Goal: Task Accomplishment & Management: Complete application form

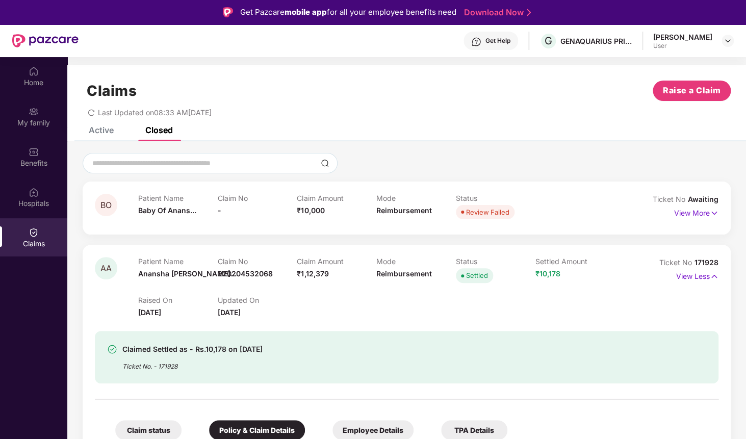
click at [742, 93] on div "Claims Raise a Claim Last Updated on 08:33 AM, 17 Sep 2025" at bounding box center [406, 96] width 679 height 62
click at [719, 93] on span "Raise a Claim" at bounding box center [692, 90] width 58 height 13
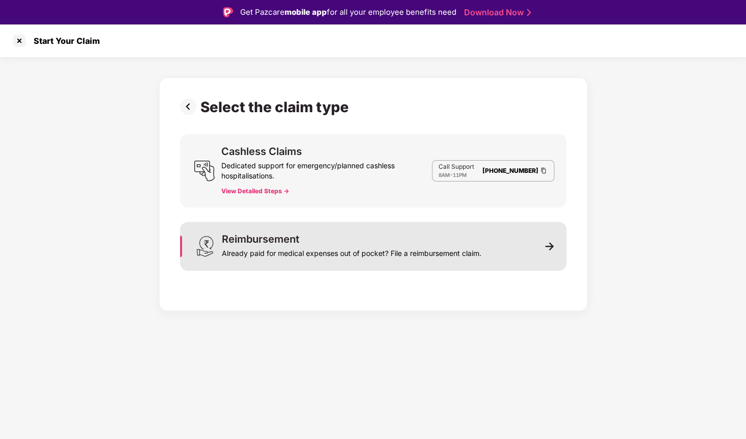
click at [359, 252] on div "Already paid for medical expenses out of pocket? File a reimbursement claim." at bounding box center [352, 251] width 260 height 14
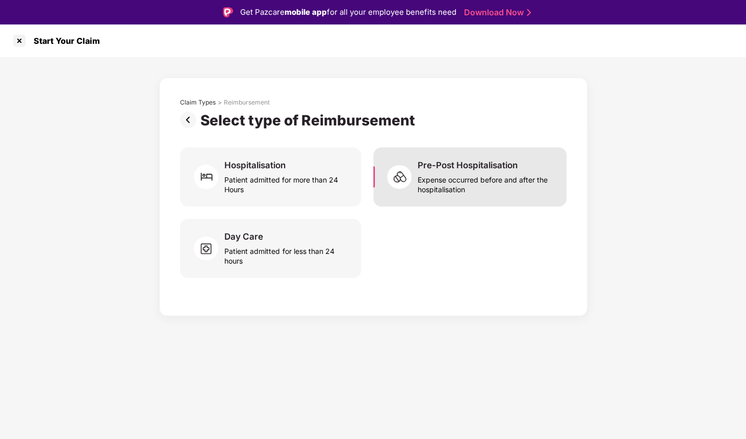
click at [460, 174] on div "Expense occurred before and after the hospitalisation" at bounding box center [486, 182] width 137 height 23
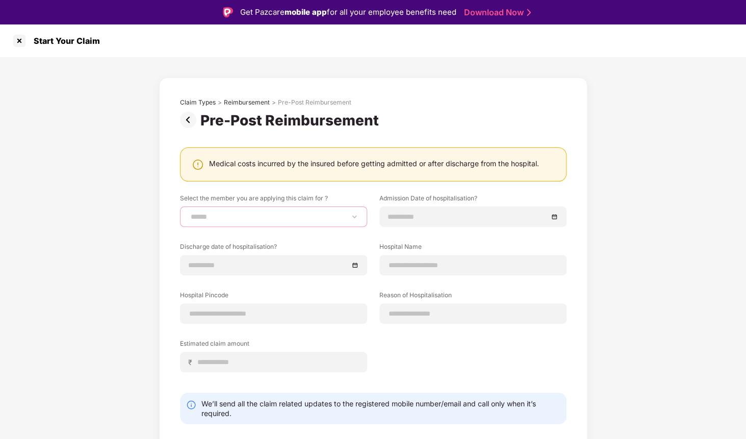
select select "**********"
click option "**********" at bounding box center [0, 0] width 0 height 0
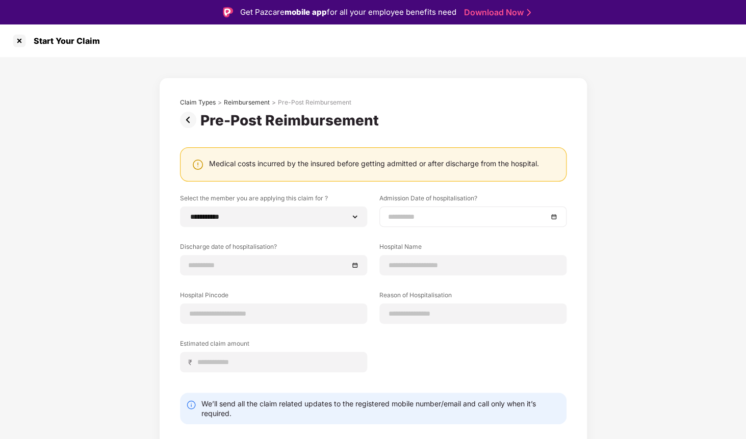
click at [426, 211] on div at bounding box center [472, 217] width 187 height 20
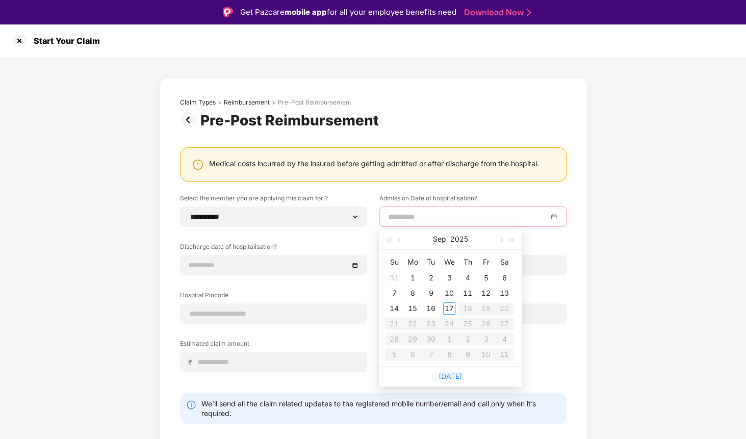
type input "**********"
click at [398, 241] on button "button" at bounding box center [399, 239] width 11 height 20
type input "**********"
click at [468, 323] on div "24" at bounding box center [468, 324] width 12 height 12
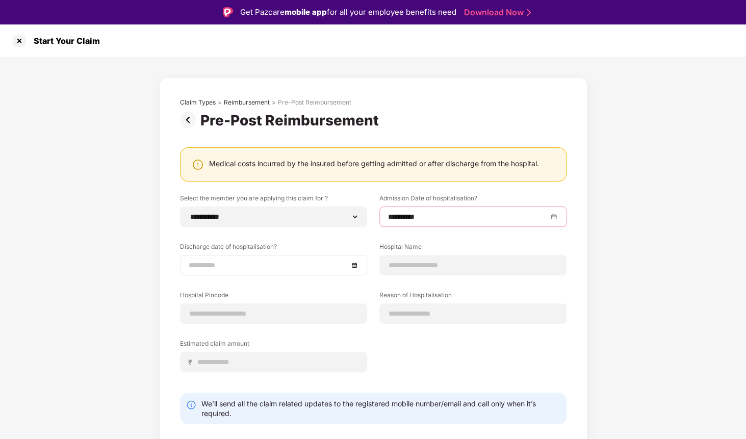
click at [266, 267] on input at bounding box center [269, 265] width 160 height 11
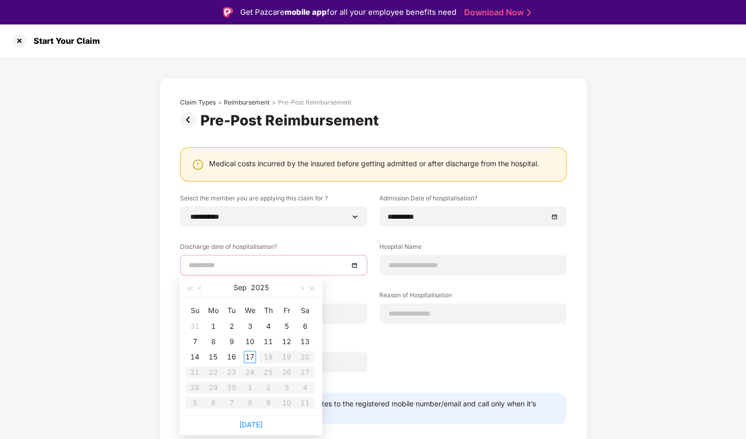
type input "**********"
click at [201, 288] on span "button" at bounding box center [200, 288] width 5 height 5
type input "**********"
click at [200, 388] on div "27" at bounding box center [195, 387] width 12 height 12
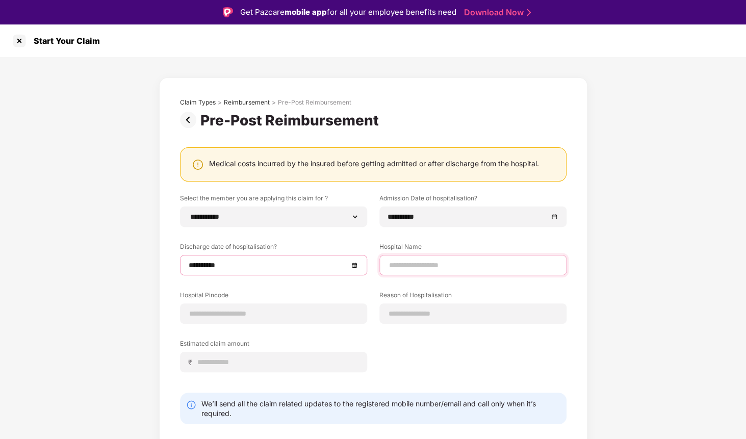
click at [427, 267] on input at bounding box center [473, 265] width 170 height 11
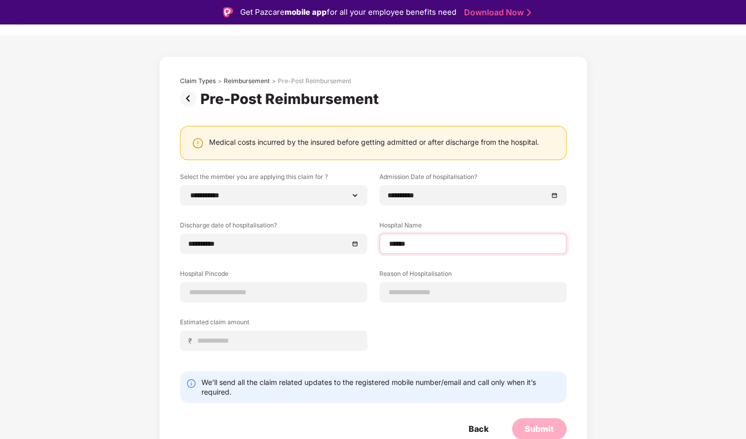
scroll to position [24, 0]
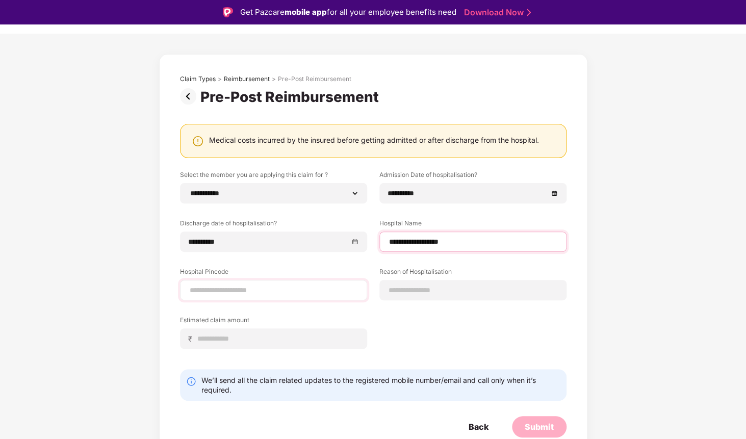
type input "**********"
click at [298, 288] on input at bounding box center [274, 290] width 170 height 11
type input "******"
select select "**********"
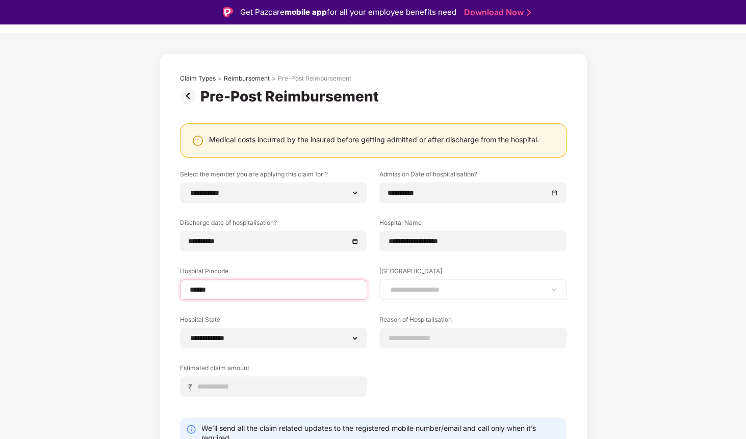
type input "******"
select select "**********"
click option "**********" at bounding box center [0, 0] width 0 height 0
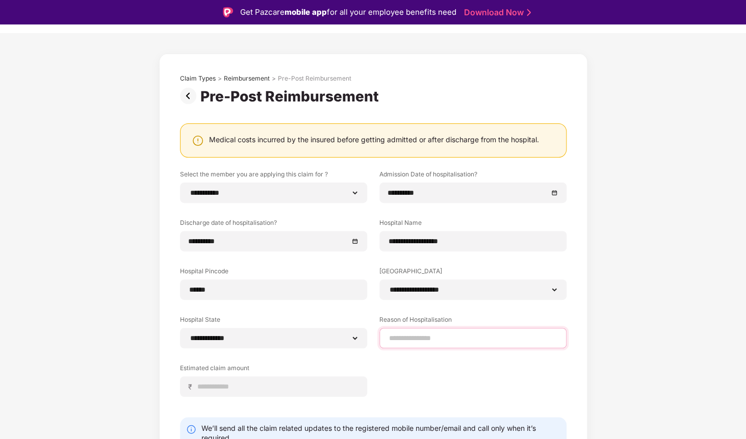
click at [399, 340] on input at bounding box center [473, 338] width 170 height 11
type input "*********"
click at [212, 387] on input at bounding box center [278, 386] width 162 height 11
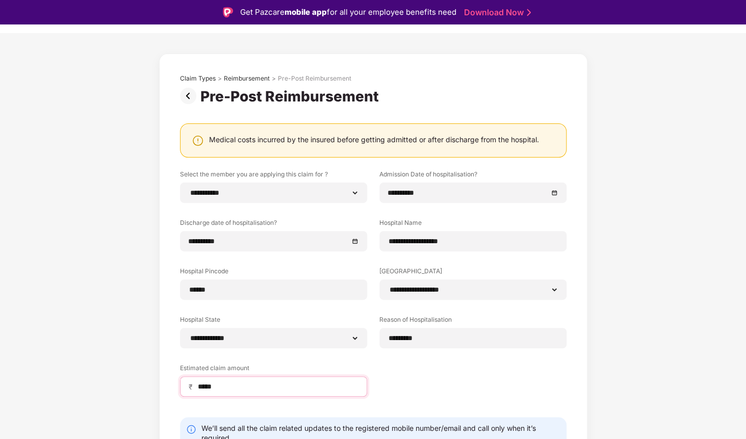
type input "*****"
click at [353, 351] on div "**********" at bounding box center [373, 291] width 387 height 242
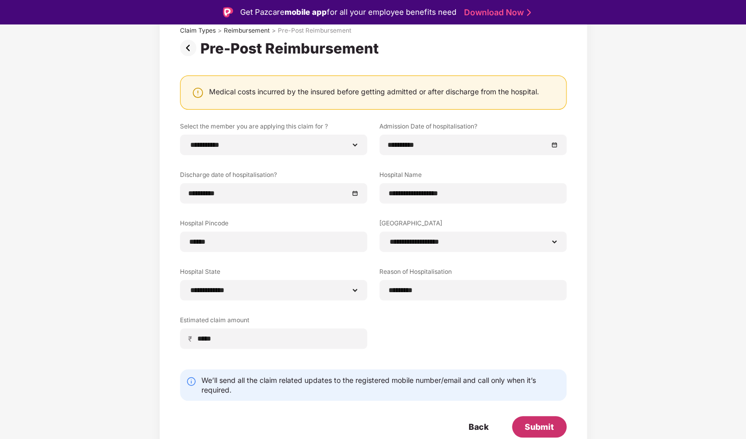
click at [529, 420] on div "Submit" at bounding box center [539, 426] width 55 height 21
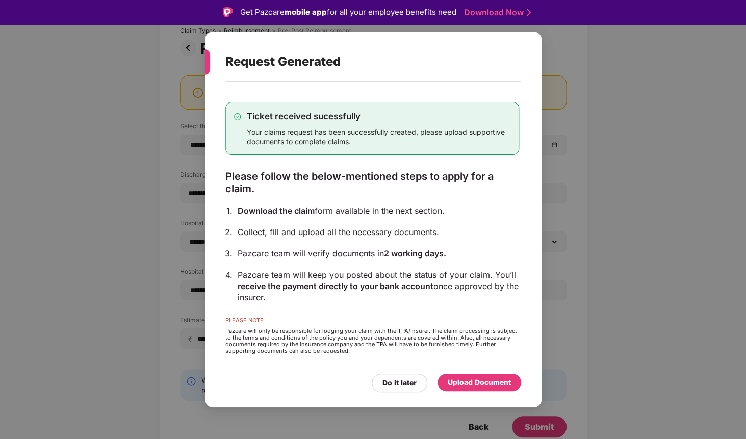
click at [456, 383] on div "Upload Document" at bounding box center [479, 382] width 63 height 11
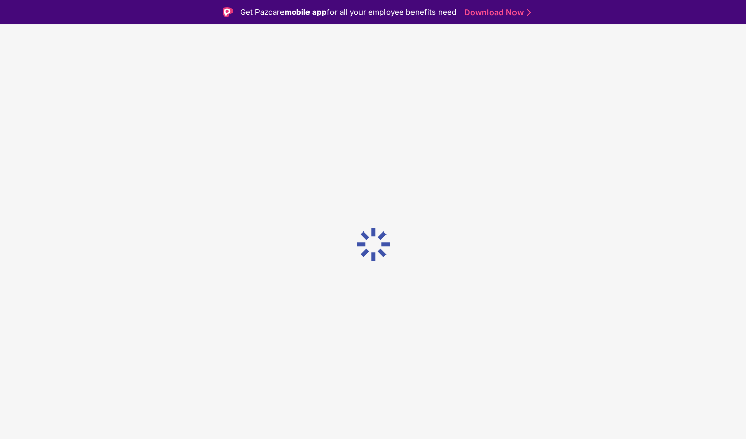
scroll to position [0, 0]
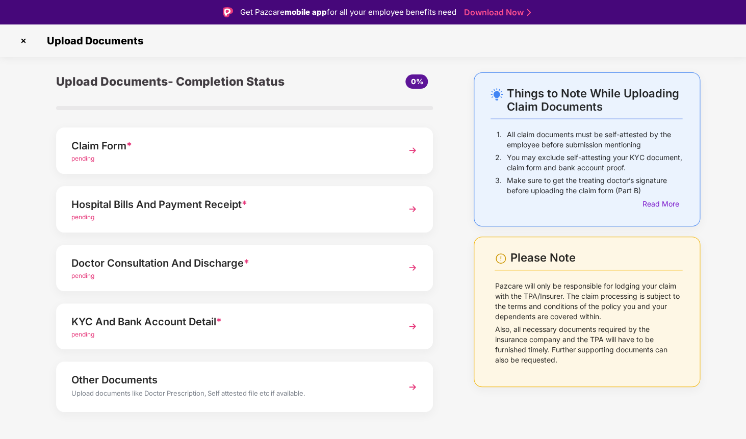
click at [25, 39] on img at bounding box center [23, 41] width 16 height 16
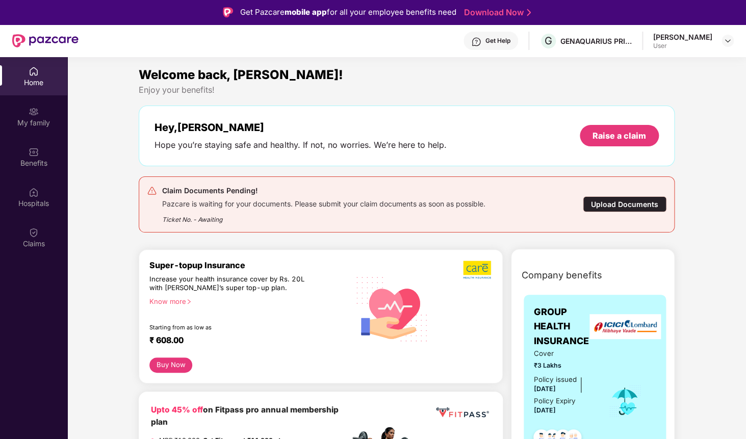
click at [46, 245] on div "Claims" at bounding box center [33, 244] width 67 height 10
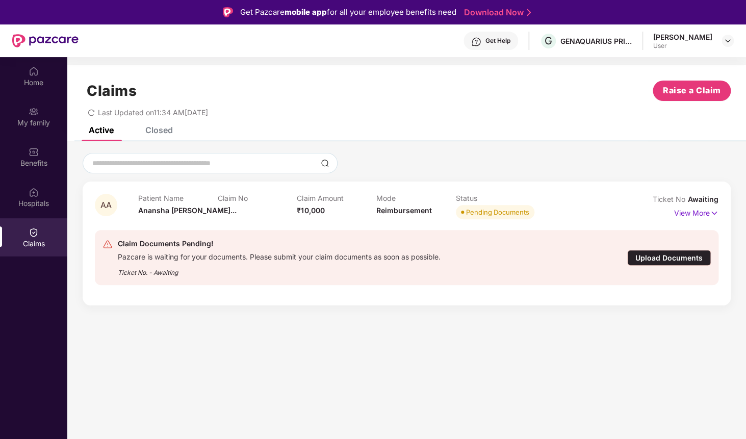
click at [163, 130] on div "Closed" at bounding box center [159, 130] width 28 height 10
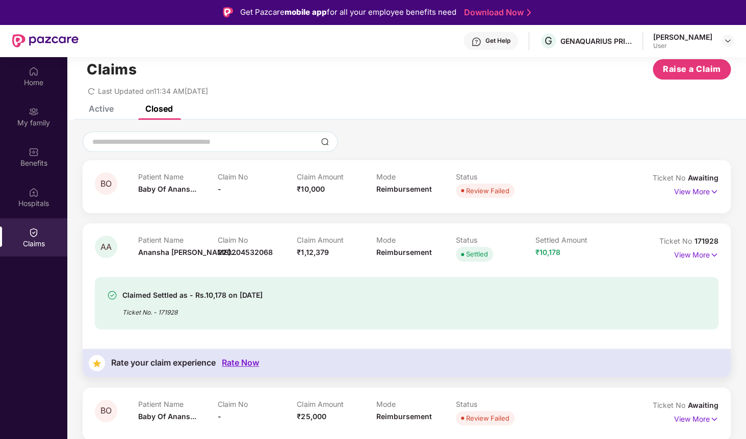
scroll to position [40, 0]
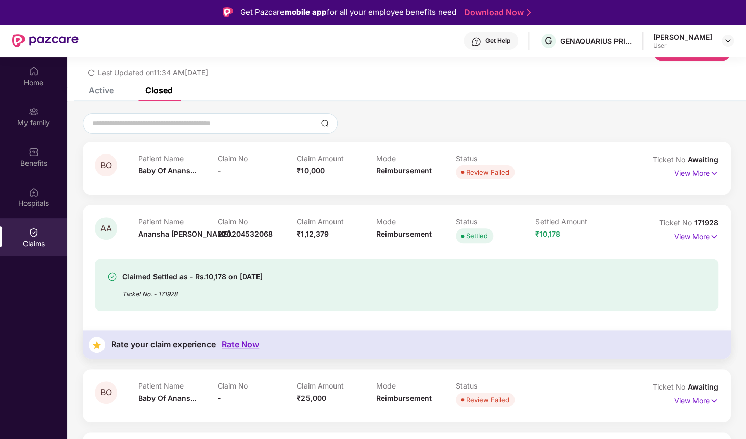
click at [158, 301] on div "Claimed Settled as - Rs.10,178 on [DATE] Ticket No. - 171928" at bounding box center [407, 285] width 624 height 53
click at [693, 235] on p "View More" at bounding box center [696, 235] width 44 height 14
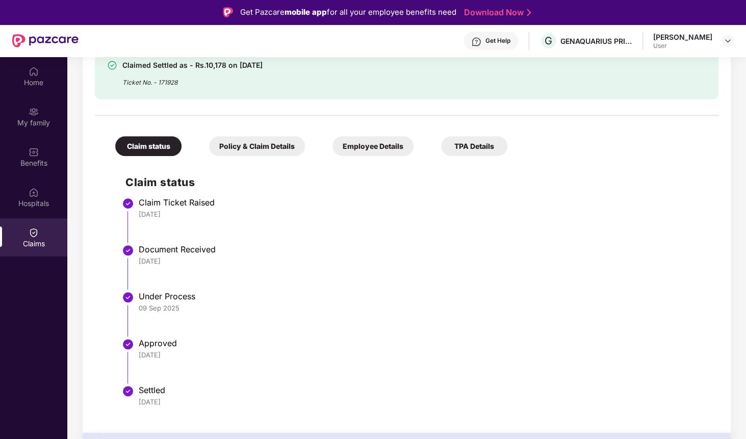
scroll to position [286, 0]
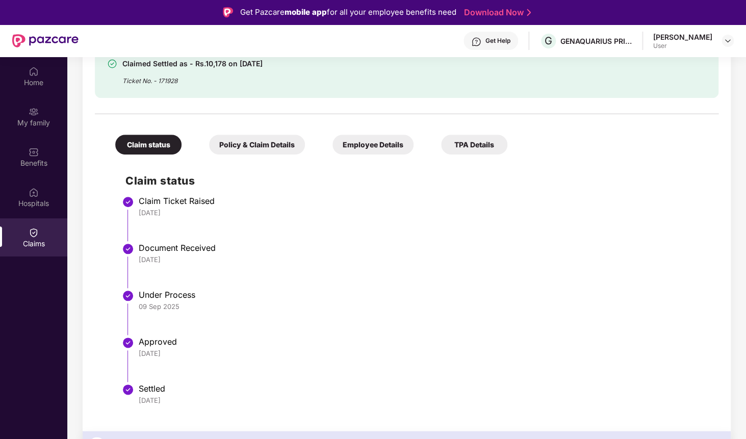
click at [270, 156] on div "Claim status Policy & Claim Details Employee Details TPA Details Claim status C…" at bounding box center [407, 265] width 624 height 292
click at [267, 149] on div "Policy & Claim Details" at bounding box center [257, 145] width 96 height 20
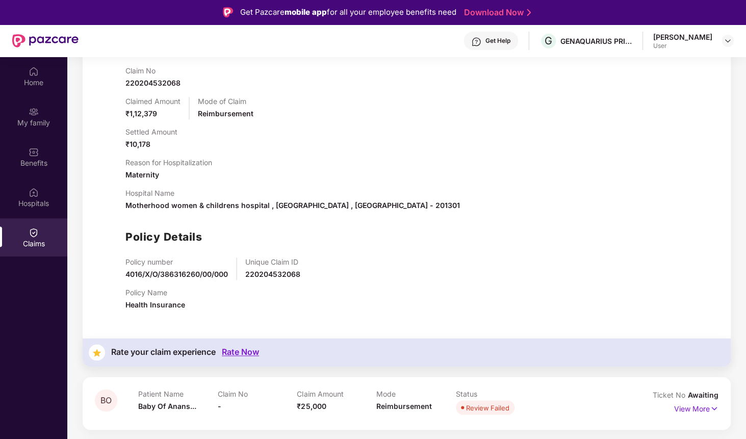
scroll to position [428, 0]
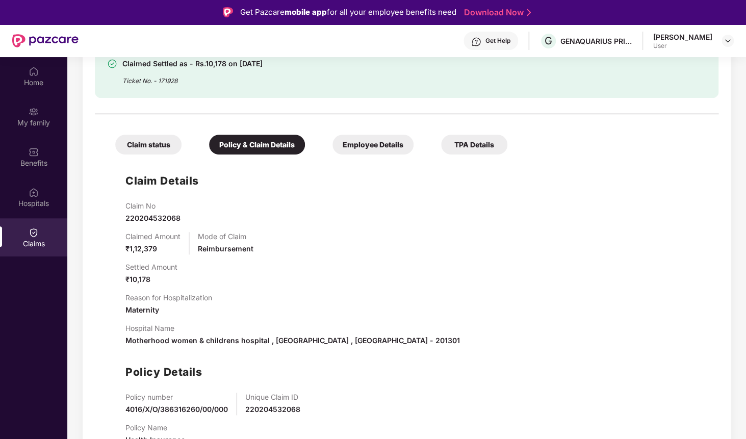
click at [336, 151] on div "Employee Details" at bounding box center [373, 145] width 81 height 20
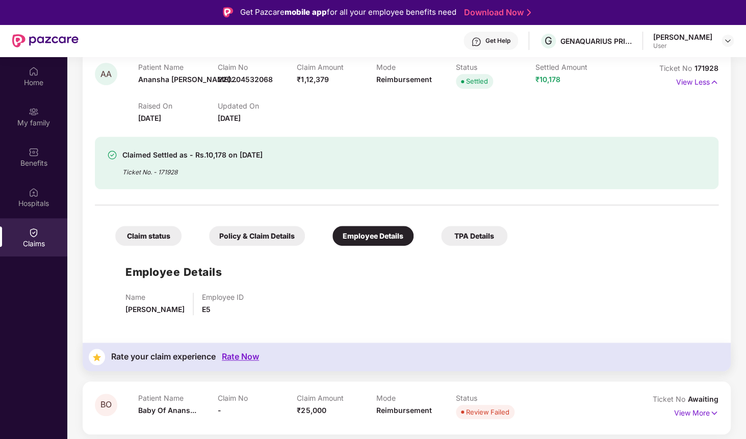
click at [470, 241] on div "TPA Details" at bounding box center [474, 236] width 66 height 20
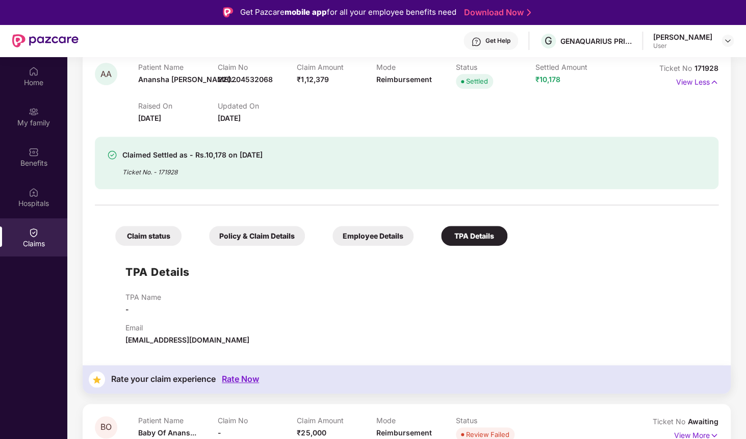
click at [258, 235] on div "Policy & Claim Details" at bounding box center [257, 236] width 96 height 20
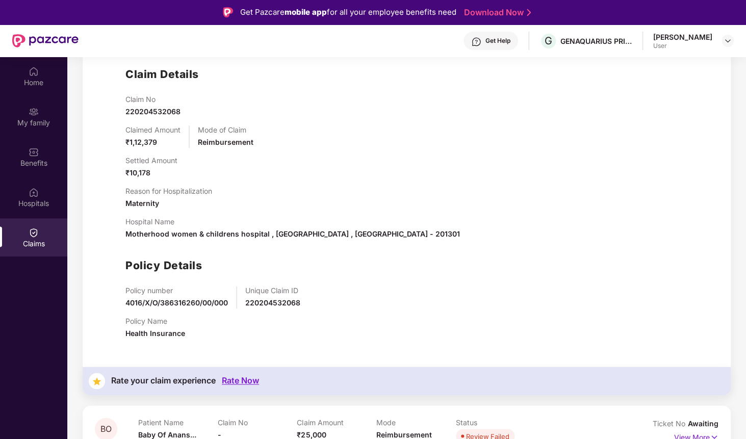
scroll to position [411, 0]
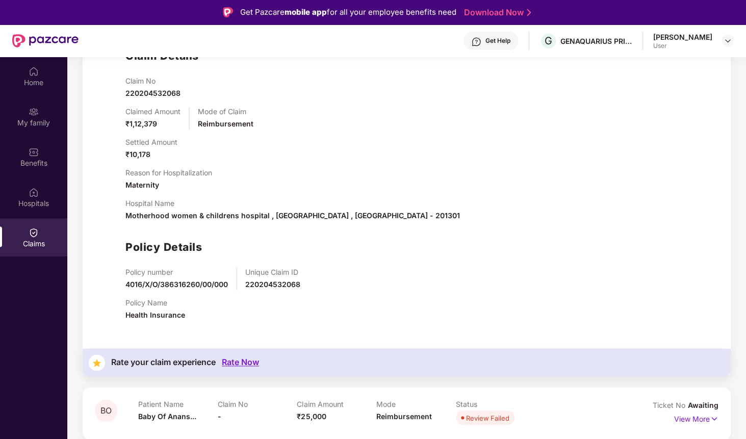
click at [269, 283] on span "220204532068" at bounding box center [272, 284] width 55 height 9
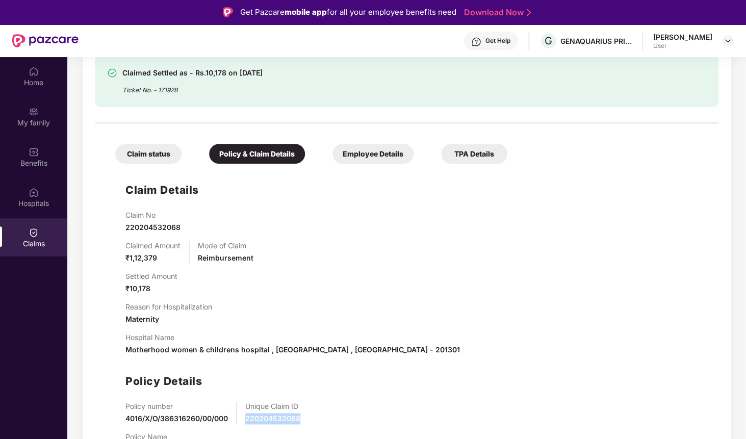
scroll to position [276, 0]
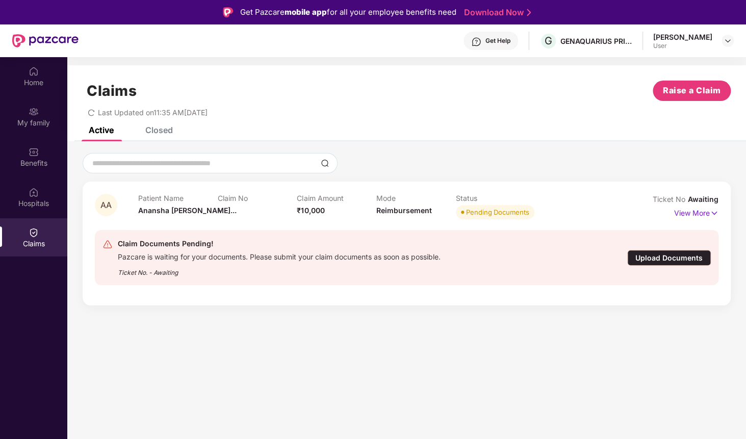
click at [168, 139] on div "Closed" at bounding box center [151, 130] width 43 height 22
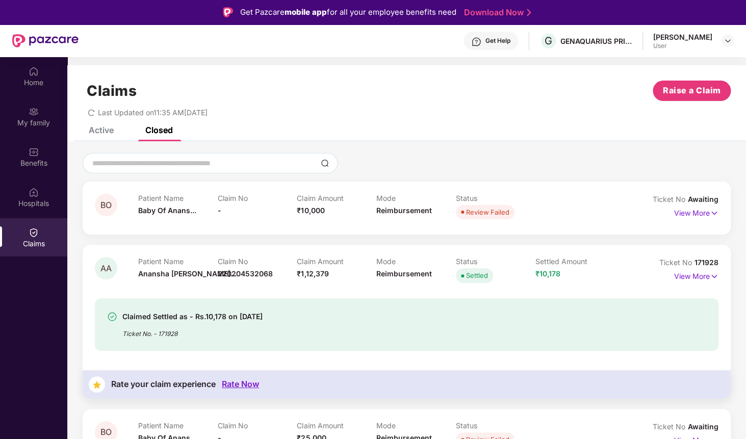
scroll to position [40, 0]
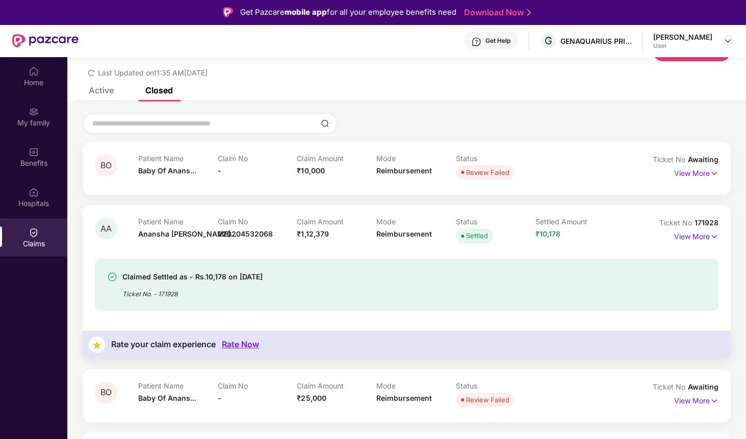
click at [111, 94] on div "Active" at bounding box center [101, 90] width 25 height 10
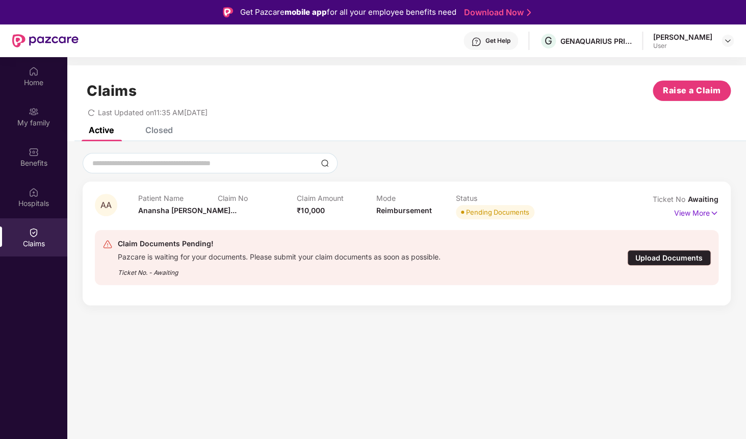
scroll to position [0, 0]
click at [133, 137] on div "Closed" at bounding box center [151, 130] width 43 height 22
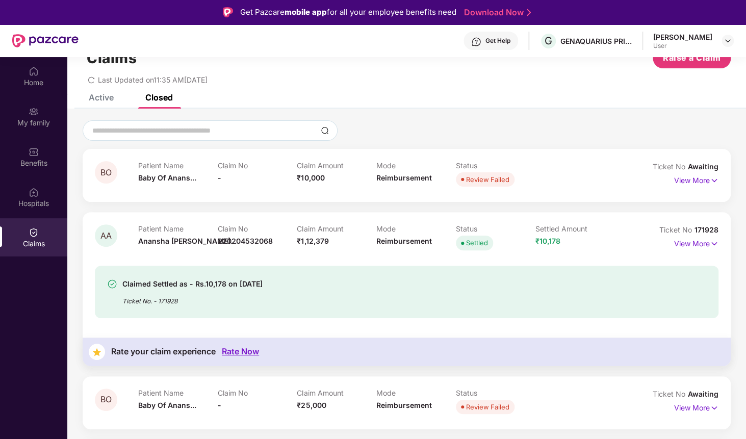
scroll to position [40, 0]
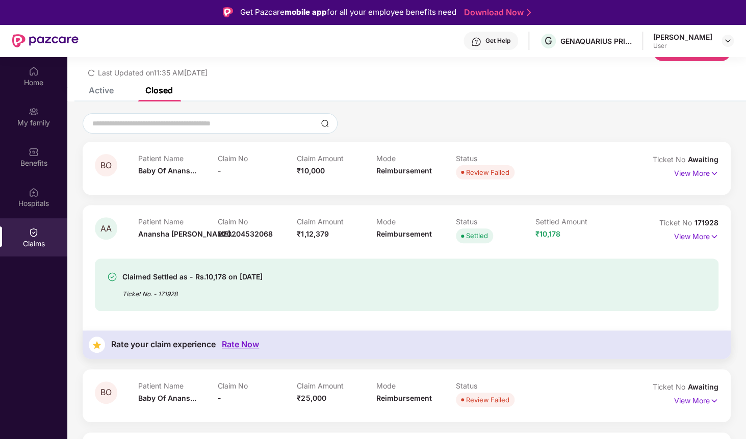
click at [43, 239] on div "Claims" at bounding box center [33, 243] width 67 height 10
click at [103, 92] on div "Active" at bounding box center [101, 90] width 25 height 10
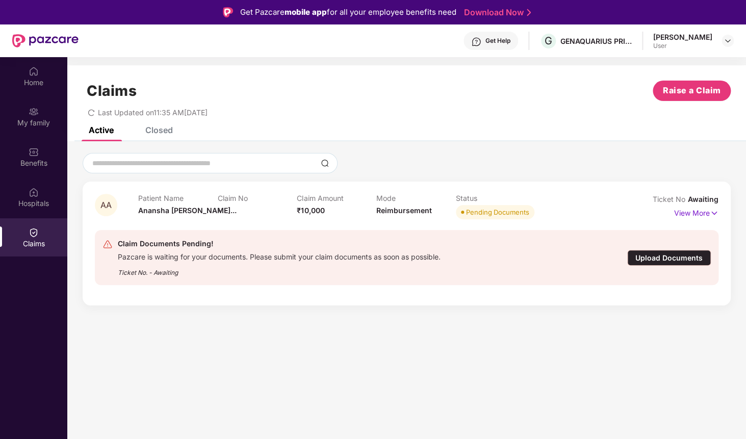
scroll to position [0, 0]
click at [654, 256] on div "Upload Documents" at bounding box center [669, 258] width 84 height 16
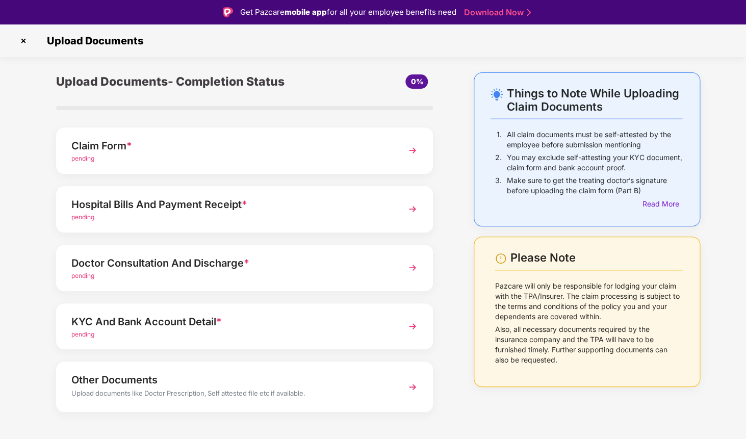
click at [277, 158] on div "pending" at bounding box center [230, 159] width 318 height 10
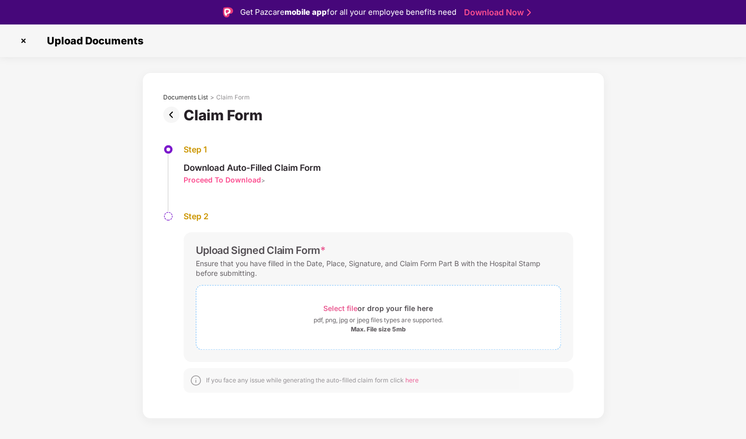
click at [348, 307] on span "Select file" at bounding box center [340, 308] width 34 height 9
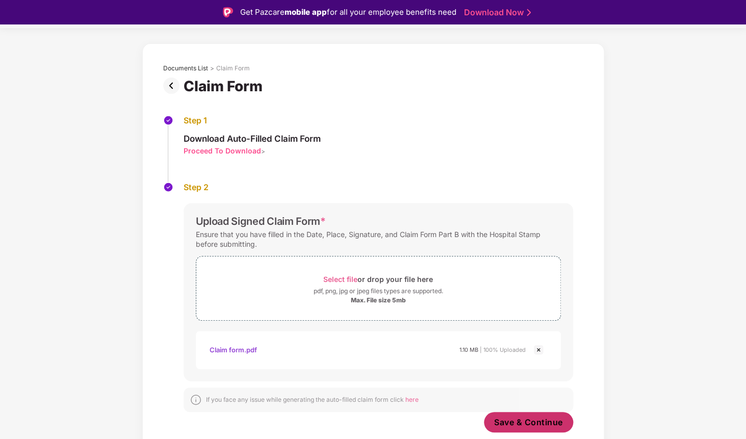
scroll to position [29, 0]
click at [536, 420] on span "Save & Continue" at bounding box center [528, 422] width 69 height 11
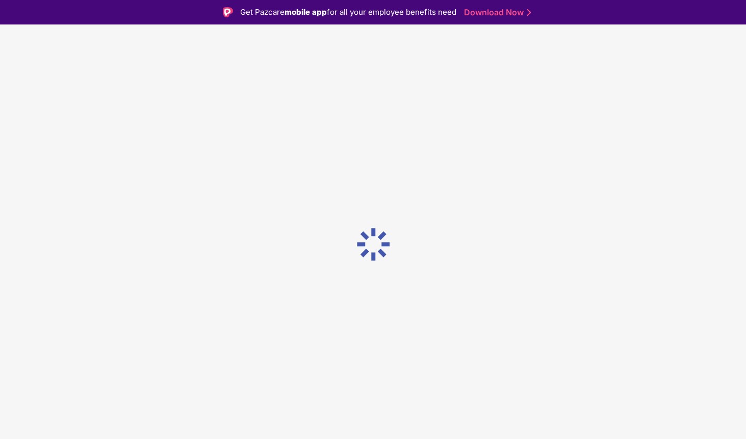
scroll to position [0, 0]
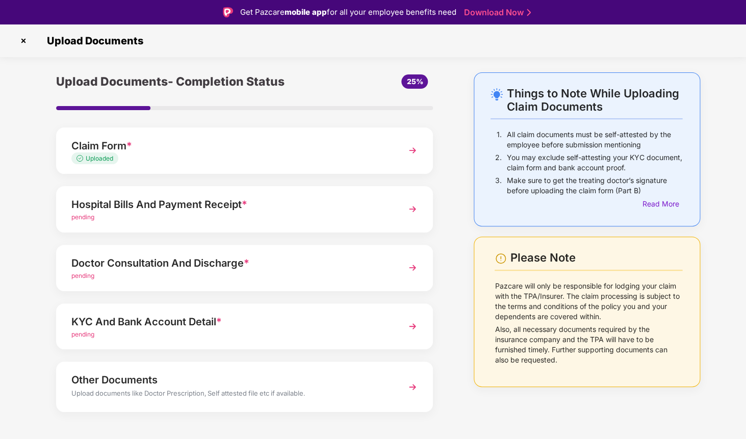
click at [293, 214] on div "pending" at bounding box center [230, 218] width 318 height 10
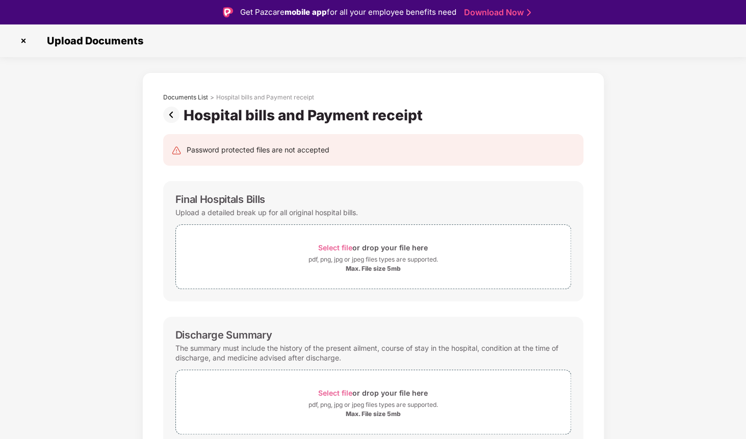
click at [172, 116] on img at bounding box center [173, 115] width 20 height 16
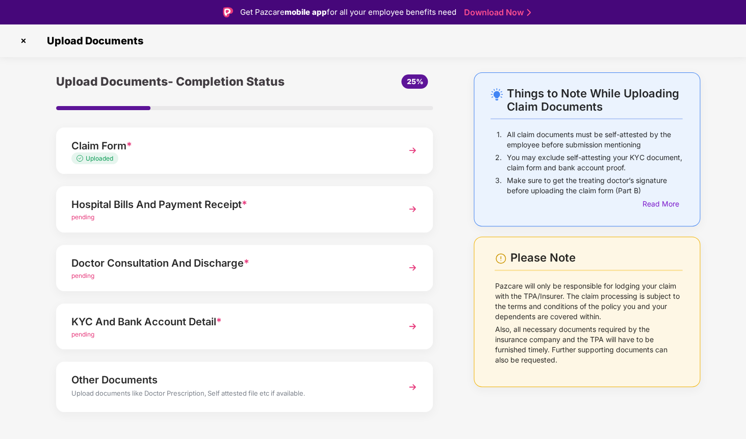
scroll to position [12, 0]
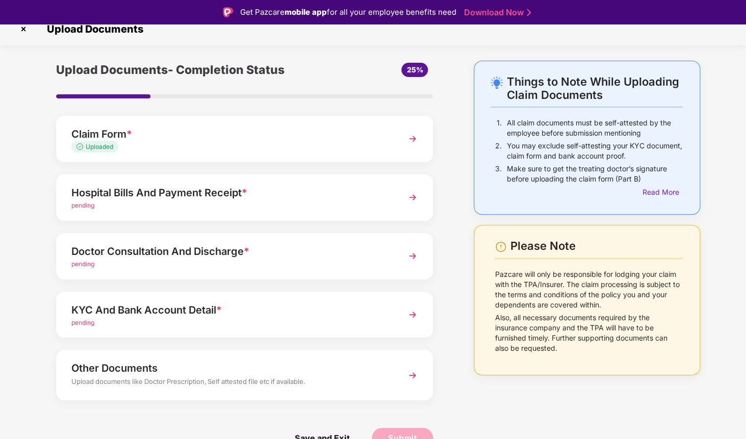
click at [240, 200] on div "Hospital Bills And Payment Receipt *" at bounding box center [230, 193] width 318 height 16
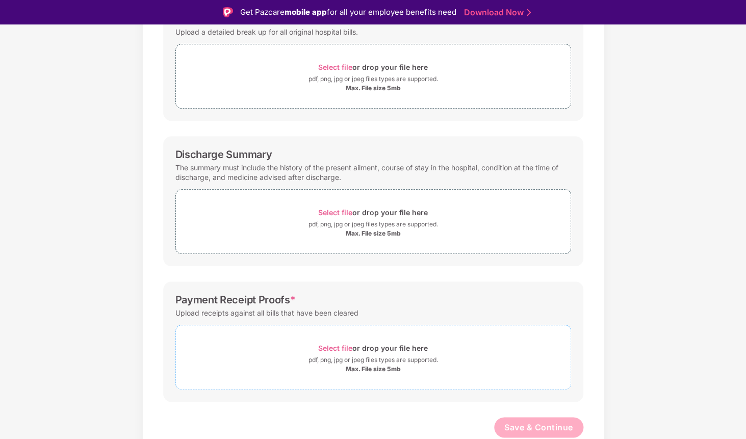
scroll to position [0, 0]
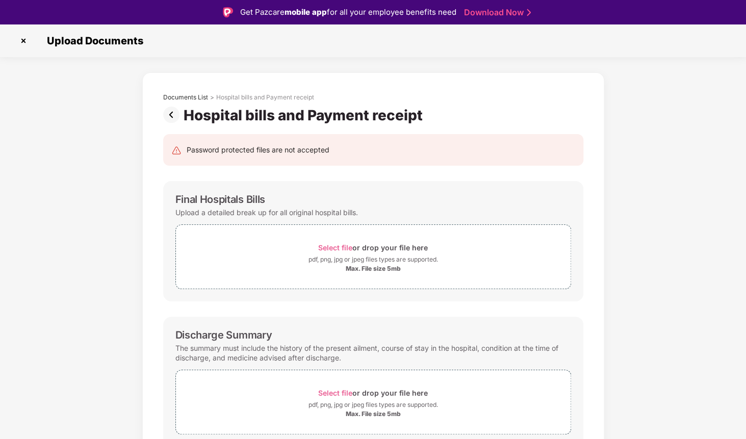
click at [175, 118] on img at bounding box center [173, 115] width 20 height 16
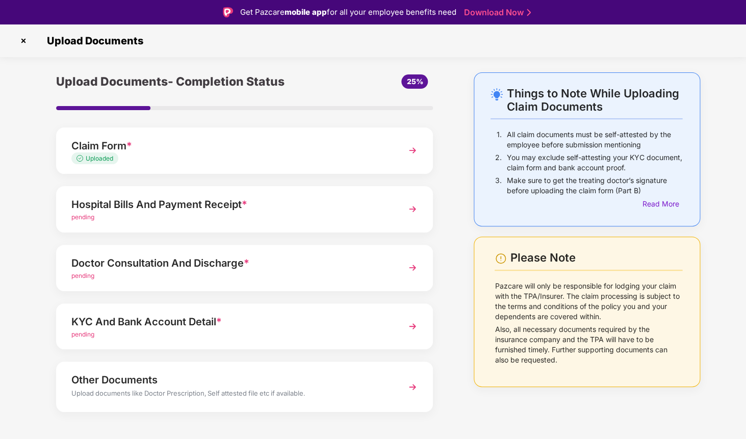
click at [202, 156] on div "Uploaded" at bounding box center [230, 159] width 318 height 10
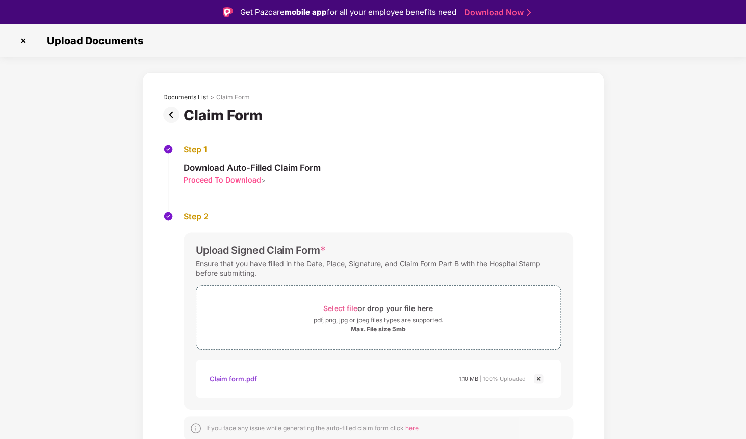
scroll to position [3, 0]
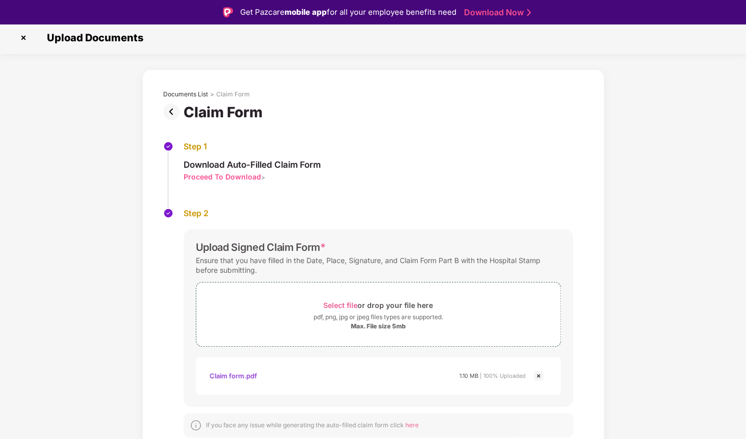
click at [176, 108] on img at bounding box center [173, 112] width 20 height 16
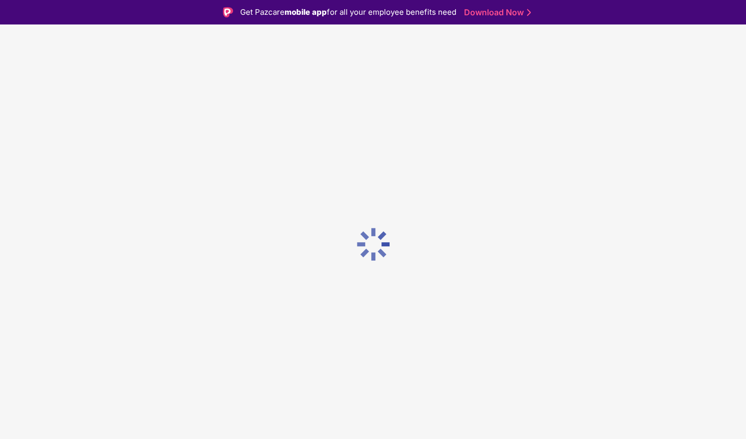
scroll to position [0, 0]
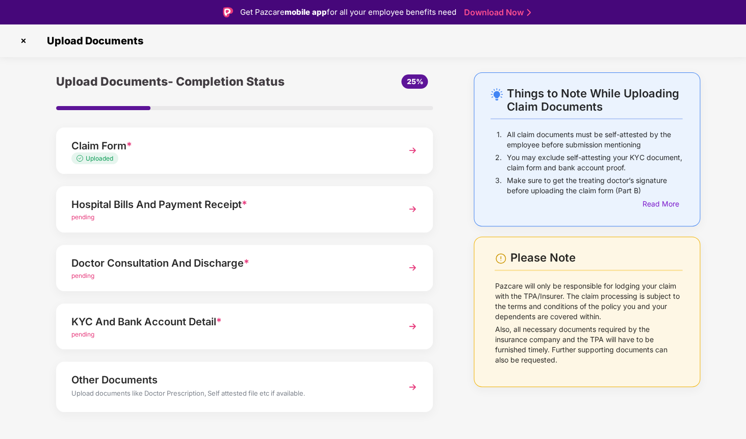
click at [200, 206] on div "Hospital Bills And Payment Receipt *" at bounding box center [230, 204] width 318 height 16
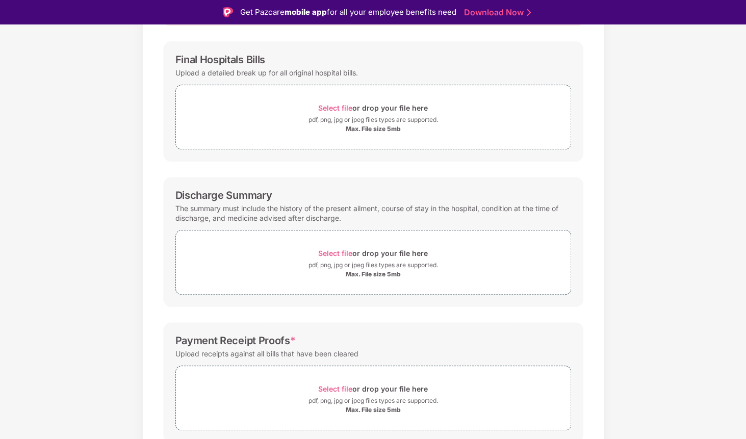
scroll to position [181, 0]
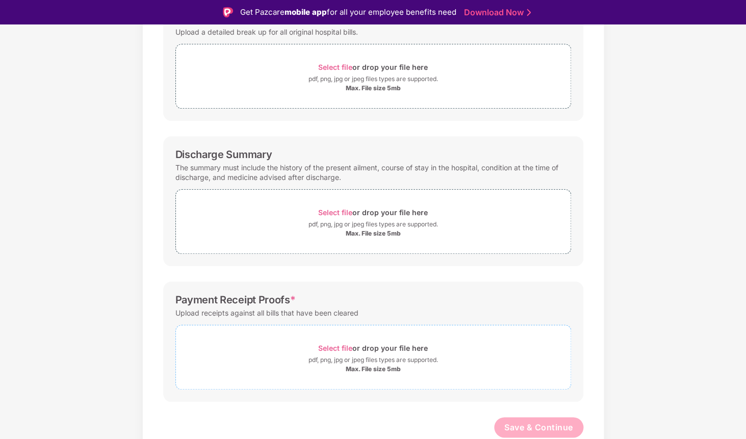
click at [334, 350] on span "Select file" at bounding box center [335, 348] width 34 height 9
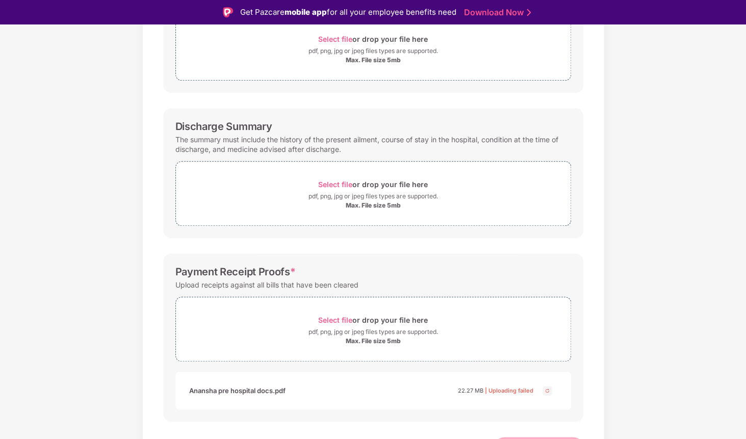
scroll to position [229, 0]
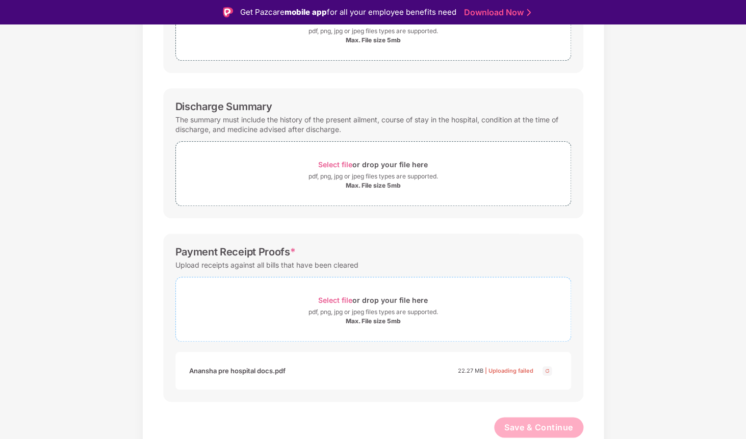
click at [345, 298] on span "Select file" at bounding box center [335, 300] width 34 height 9
click at [331, 295] on span "Select file" at bounding box center [335, 299] width 34 height 9
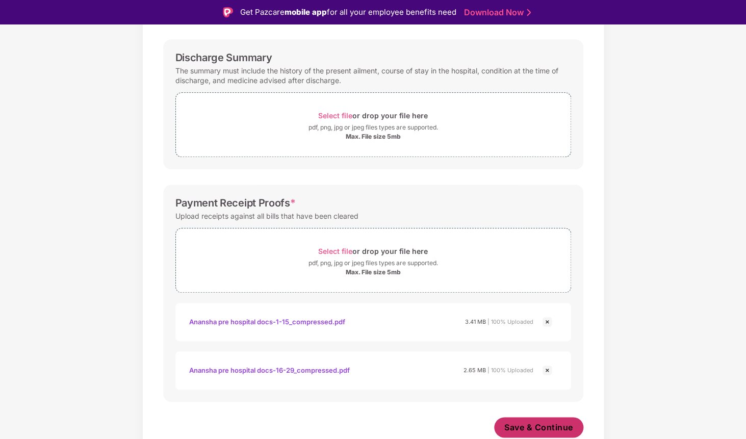
scroll to position [278, 0]
click at [544, 429] on span "Save & Continue" at bounding box center [538, 427] width 69 height 11
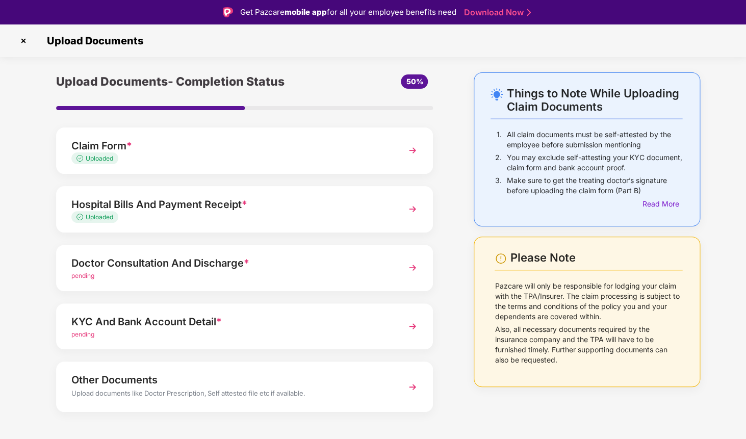
click at [344, 266] on div "Doctor Consultation And Discharge *" at bounding box center [230, 263] width 318 height 16
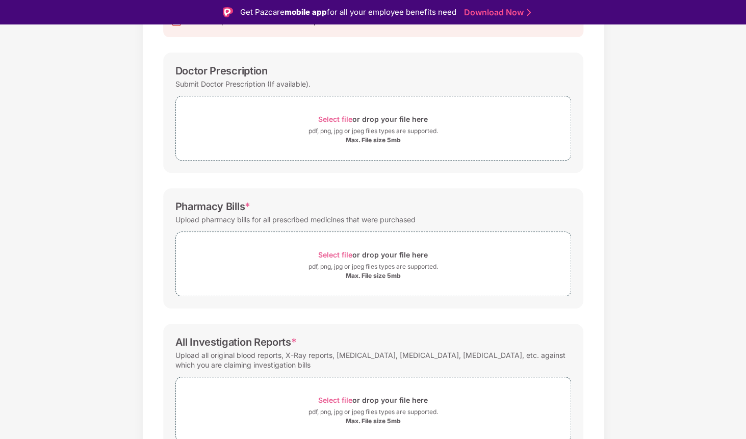
scroll to position [181, 0]
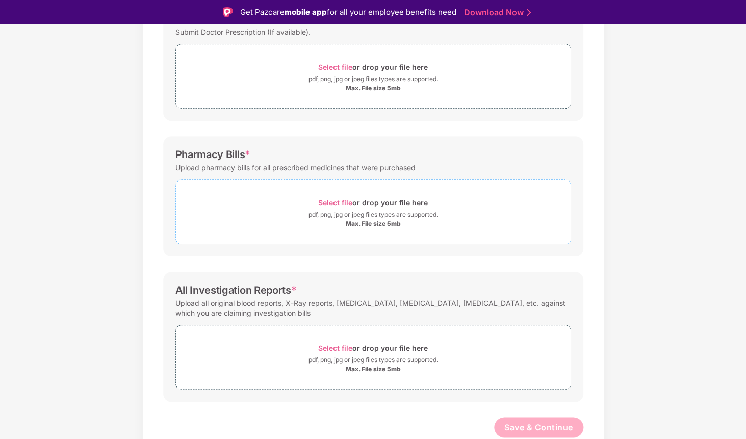
click at [337, 202] on span "Select file" at bounding box center [335, 202] width 34 height 9
click at [322, 207] on div "Select file or drop your file here" at bounding box center [373, 203] width 110 height 14
click at [328, 200] on span "Select file" at bounding box center [335, 202] width 34 height 9
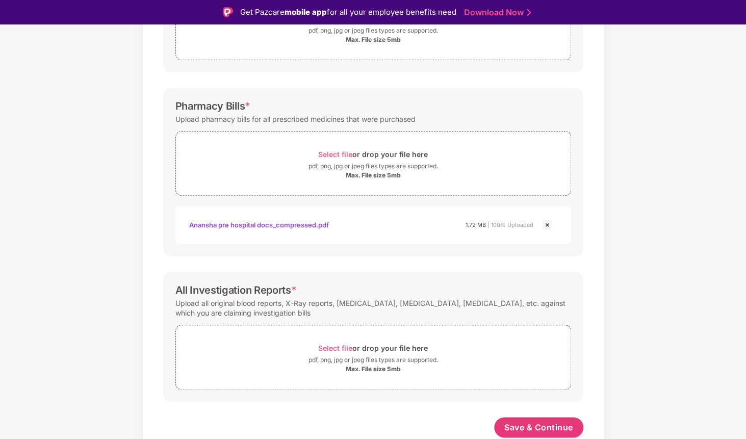
scroll to position [230, 0]
click at [328, 350] on span "Select file" at bounding box center [335, 348] width 34 height 9
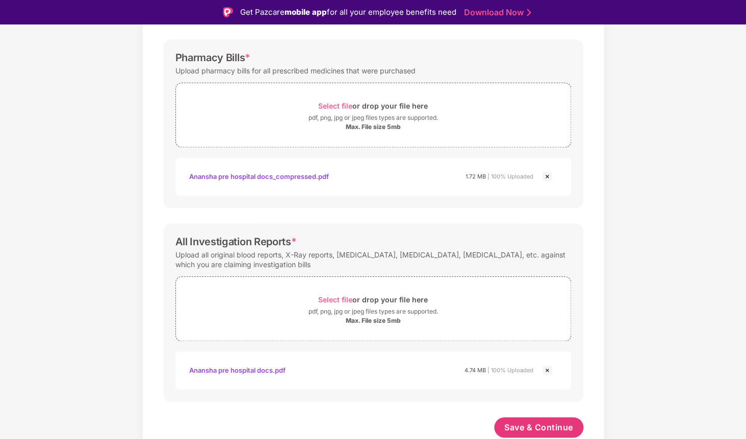
scroll to position [278, 0]
click at [519, 434] on button "Save & Continue" at bounding box center [538, 427] width 89 height 20
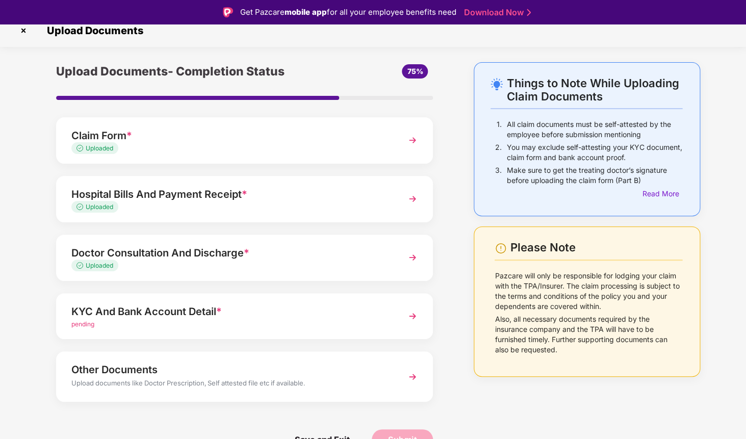
scroll to position [12, 0]
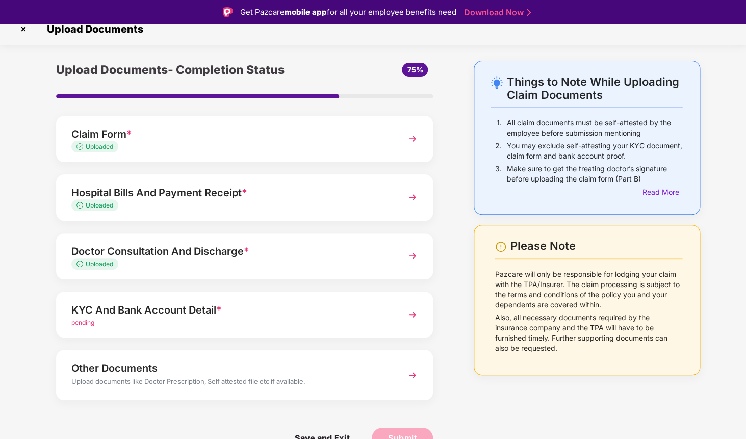
click at [365, 312] on div "KYC And Bank Account Detail *" at bounding box center [230, 310] width 318 height 16
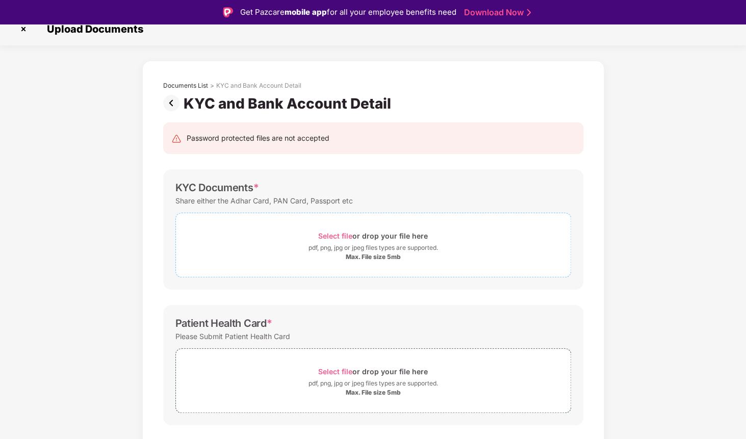
click at [345, 236] on span "Select file" at bounding box center [335, 236] width 34 height 9
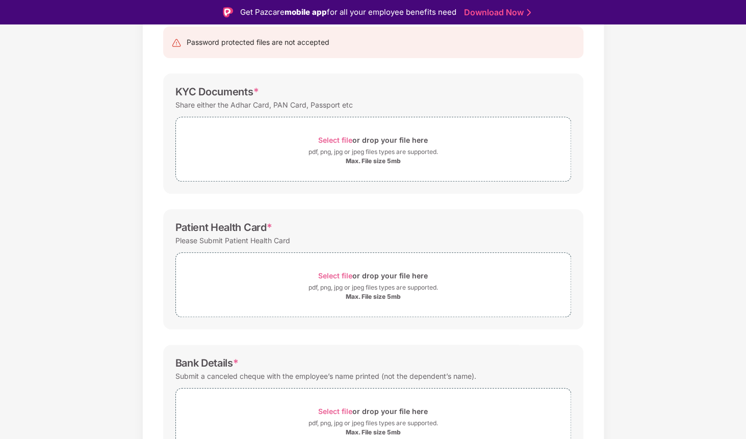
scroll to position [109, 0]
click at [342, 281] on div "pdf, png, jpg or jpeg files types are supported." at bounding box center [374, 286] width 130 height 10
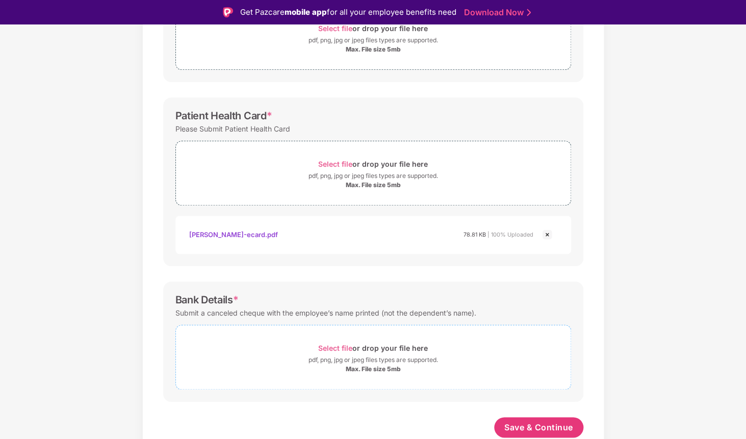
click at [348, 346] on span "Select file" at bounding box center [335, 348] width 34 height 9
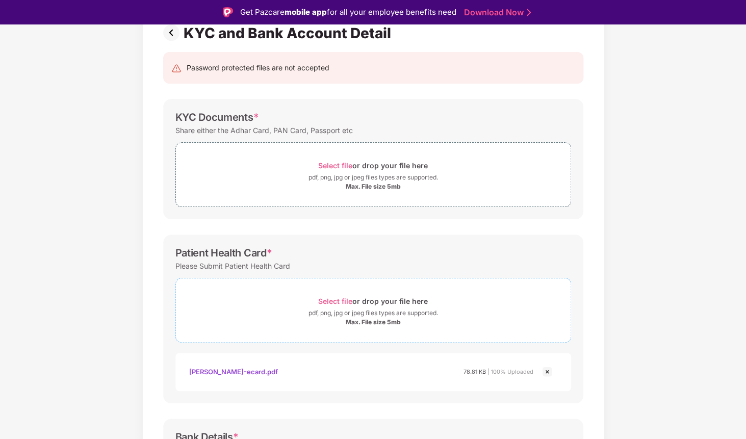
scroll to position [72, 0]
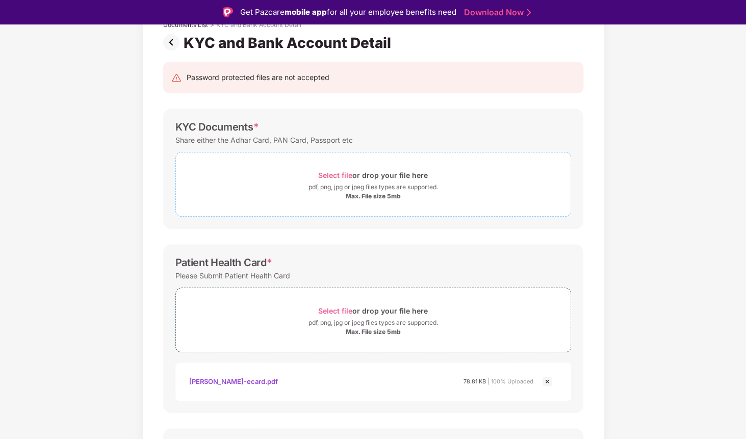
click at [340, 172] on span "Select file" at bounding box center [335, 175] width 34 height 9
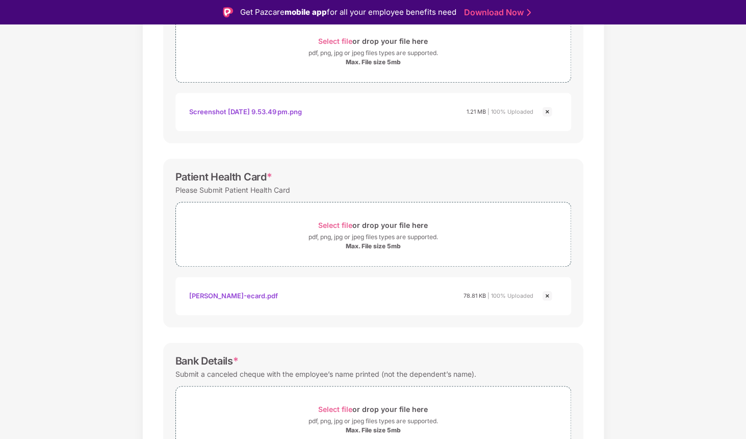
scroll to position [317, 0]
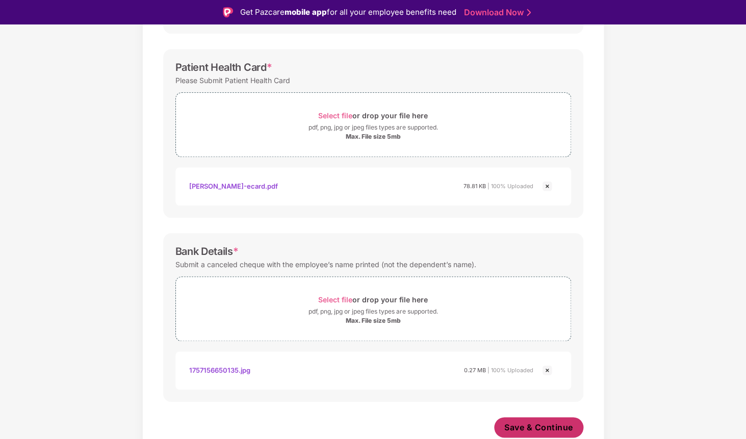
click at [529, 422] on span "Save & Continue" at bounding box center [538, 427] width 69 height 11
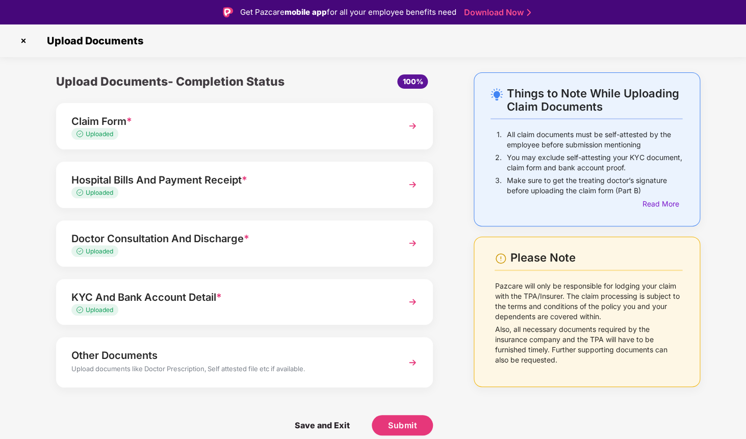
scroll to position [24, 0]
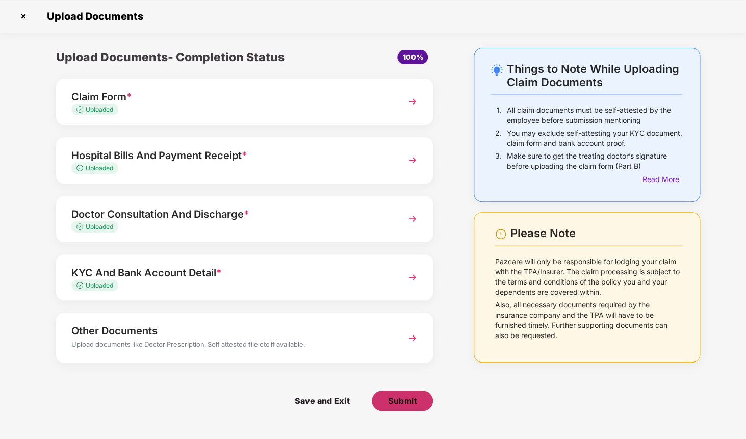
click at [407, 392] on button "Submit" at bounding box center [402, 401] width 61 height 20
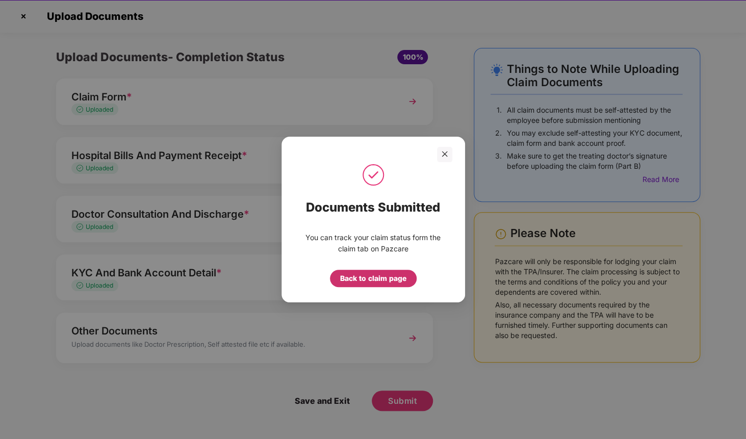
click at [395, 278] on div "Back to claim page" at bounding box center [373, 278] width 66 height 11
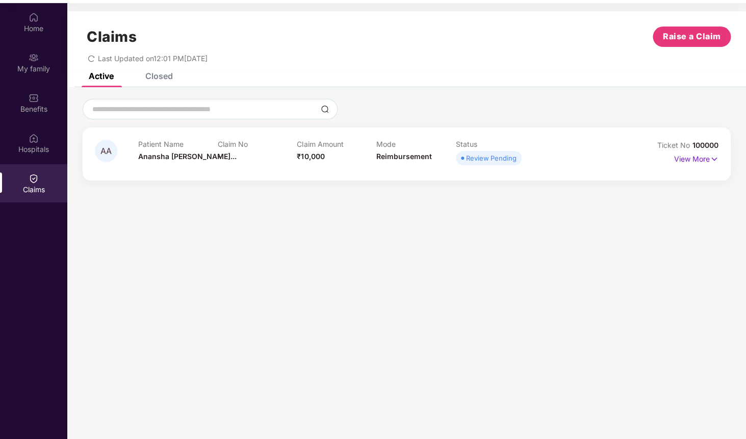
scroll to position [57, 0]
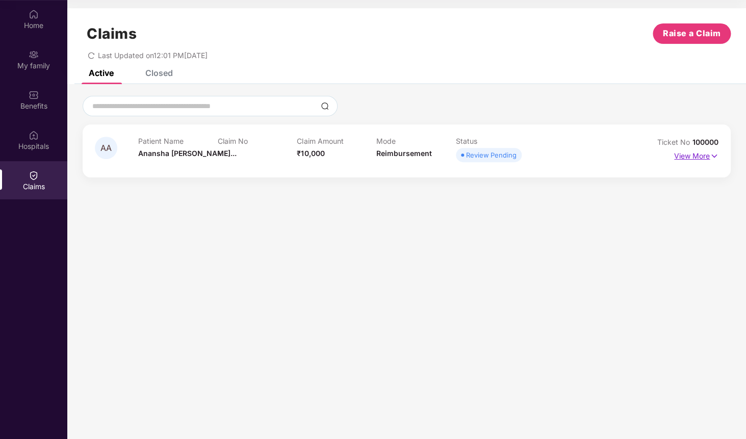
click at [697, 156] on p "View More" at bounding box center [696, 155] width 44 height 14
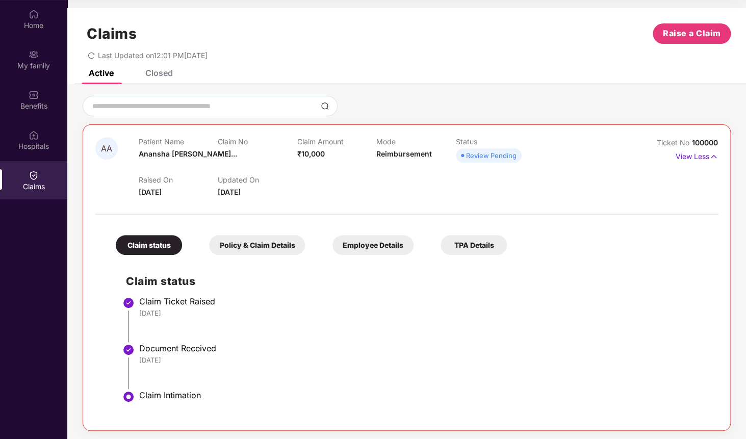
scroll to position [3, 0]
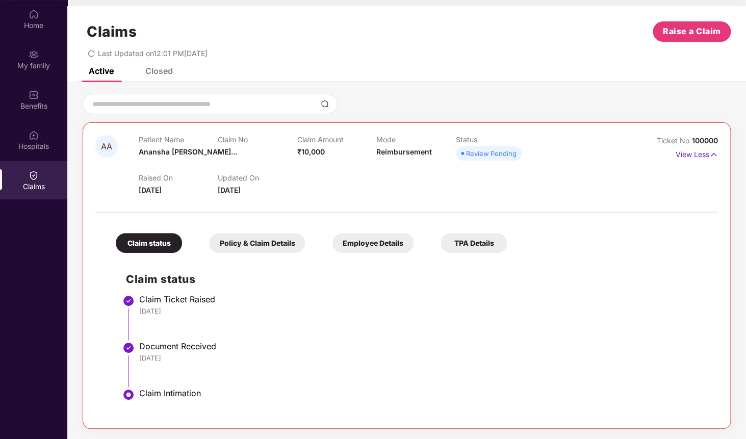
click at [252, 236] on div "Policy & Claim Details" at bounding box center [257, 243] width 96 height 20
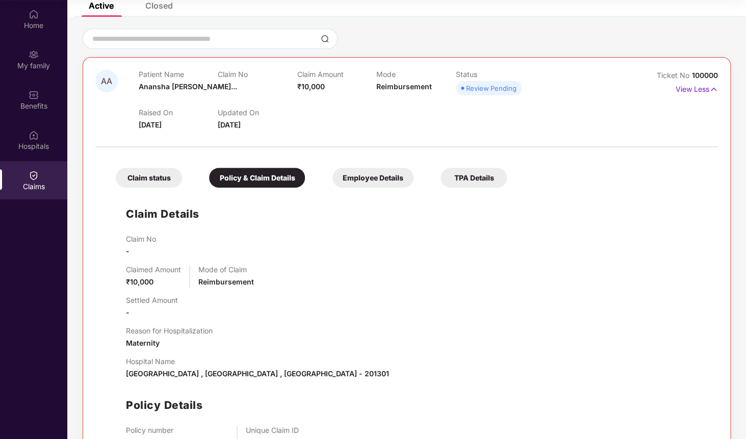
scroll to position [139, 0]
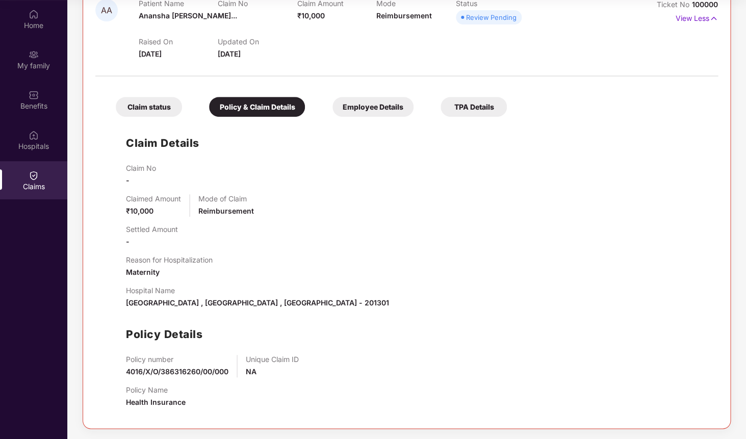
click at [376, 107] on div "Employee Details" at bounding box center [373, 107] width 81 height 20
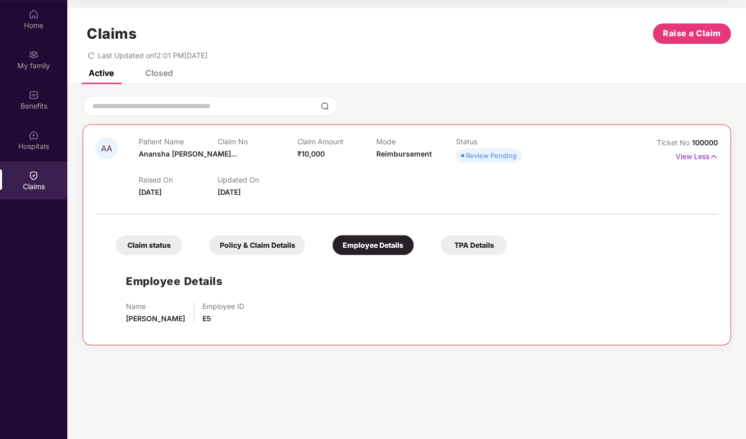
scroll to position [0, 0]
click at [167, 251] on div "Claim status" at bounding box center [149, 245] width 66 height 20
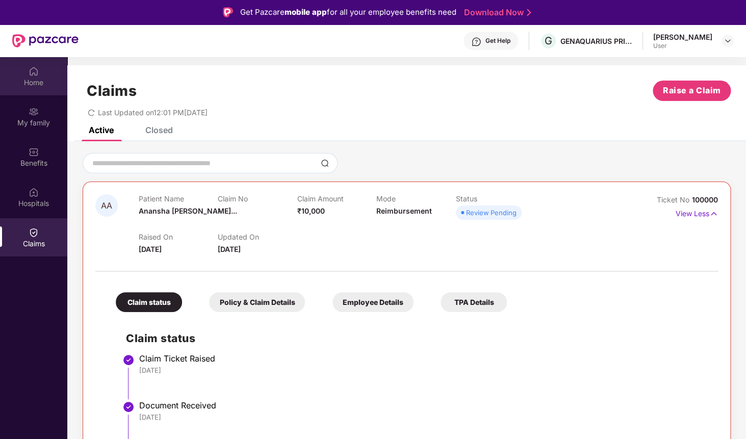
click at [44, 79] on div "Home" at bounding box center [33, 83] width 67 height 10
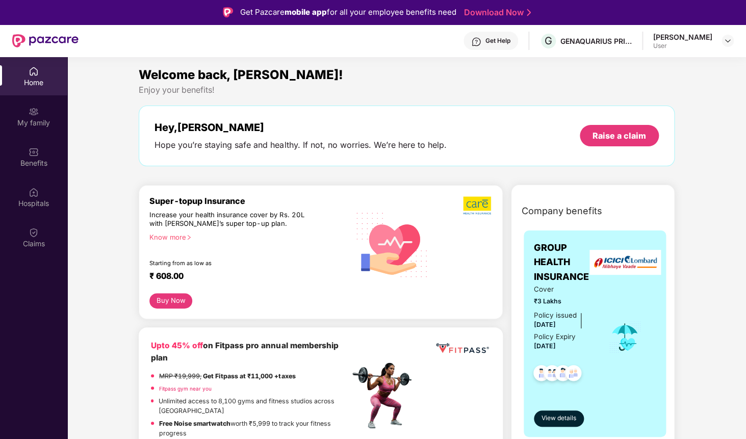
click at [511, 44] on div "Get Help" at bounding box center [498, 41] width 25 height 8
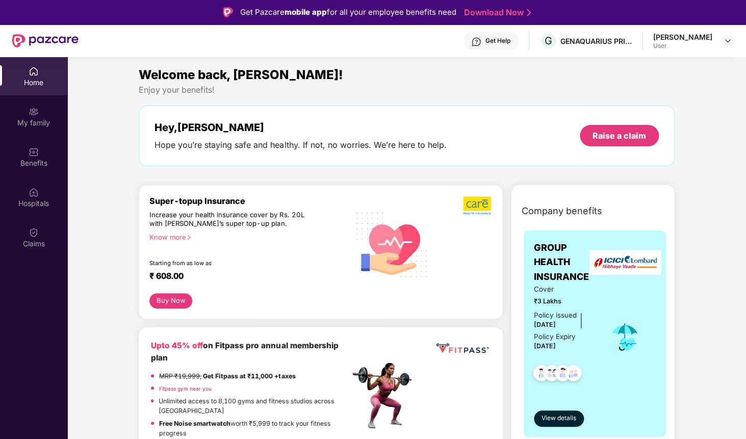
click at [340, 88] on div "Enjoy your benefits!" at bounding box center [407, 90] width 536 height 11
